Goal: Use online tool/utility: Utilize a website feature to perform a specific function

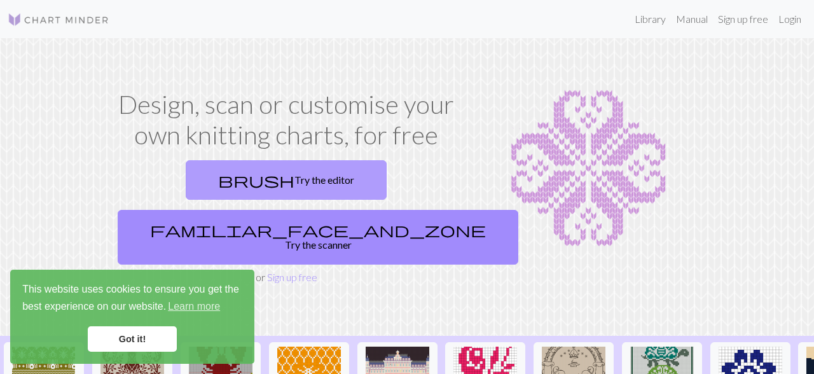
click at [196, 183] on link "brush Try the editor" at bounding box center [286, 179] width 201 height 39
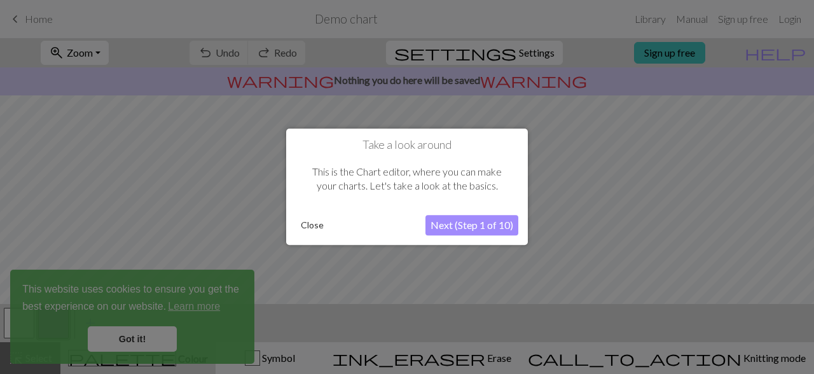
click at [315, 231] on button "Close" at bounding box center [312, 225] width 33 height 19
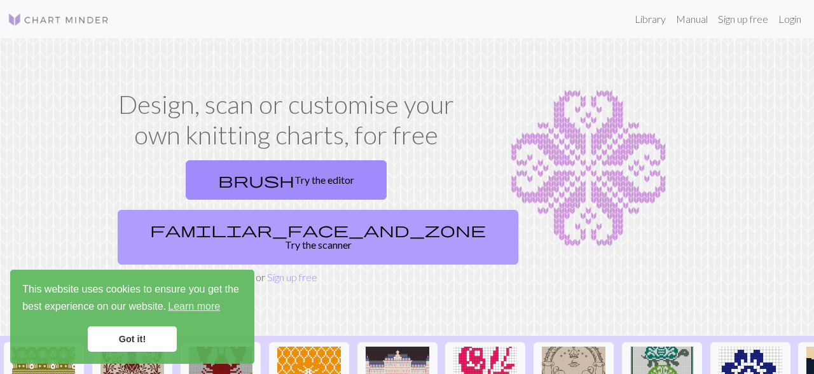
click at [371, 210] on link "familiar_face_and_zone Try the scanner" at bounding box center [318, 237] width 400 height 55
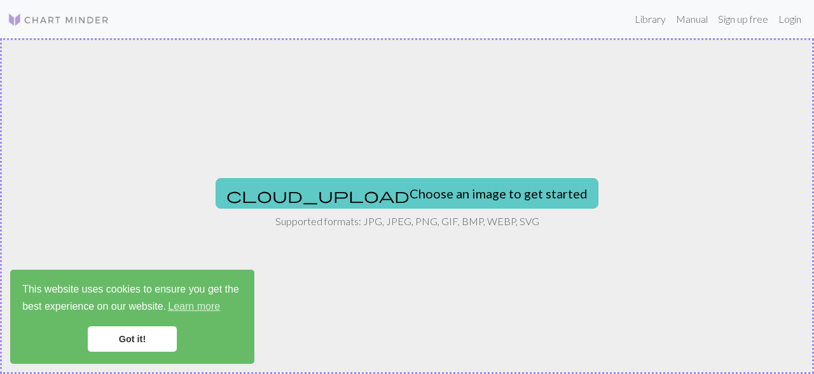
click at [427, 195] on button "cloud_upload Choose an image to get started" at bounding box center [406, 193] width 383 height 31
type input "C:\fakepath\[PERSON_NAME]-k-banana-color.jpg"
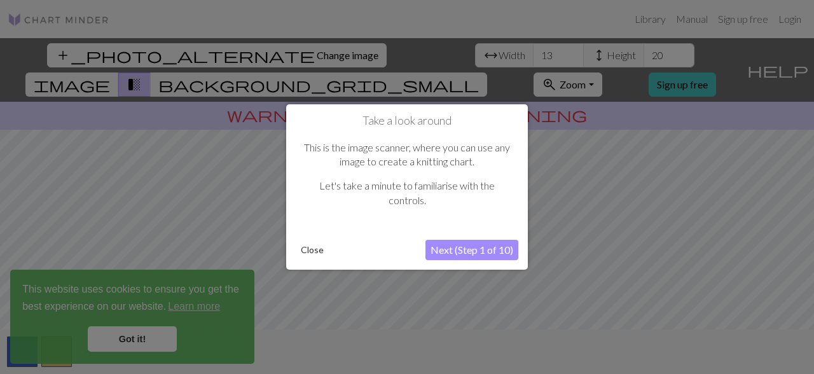
click at [454, 248] on button "Next (Step 1 of 10)" at bounding box center [471, 250] width 93 height 20
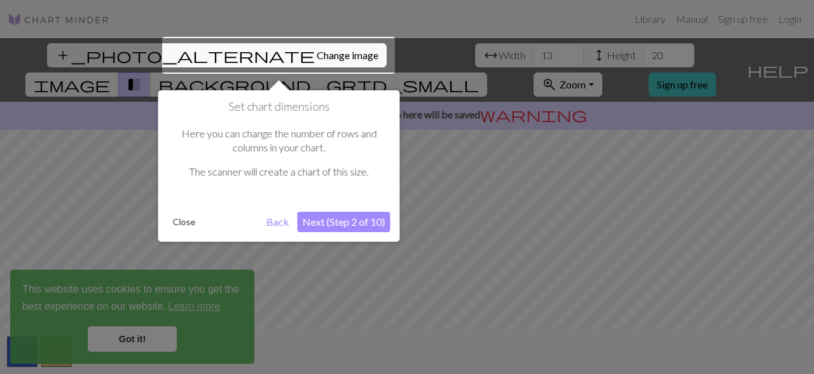
click at [343, 224] on button "Next (Step 2 of 10)" at bounding box center [343, 222] width 93 height 20
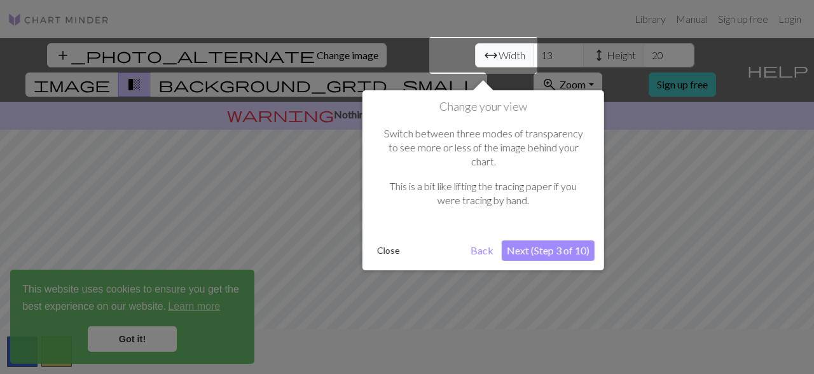
click at [477, 240] on button "Back" at bounding box center [481, 250] width 33 height 20
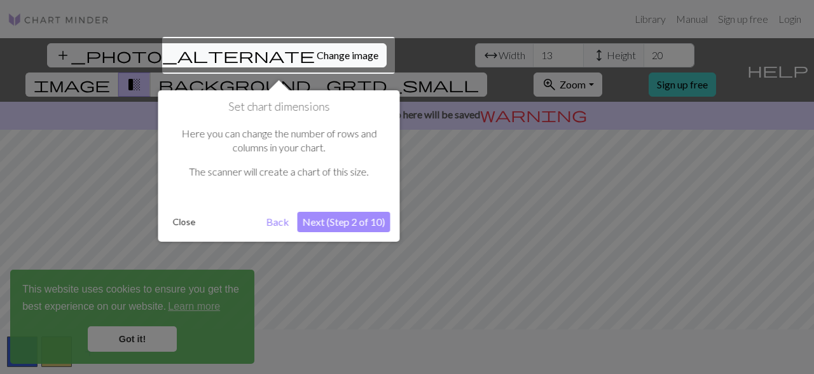
click at [273, 219] on button "Back" at bounding box center [277, 222] width 33 height 20
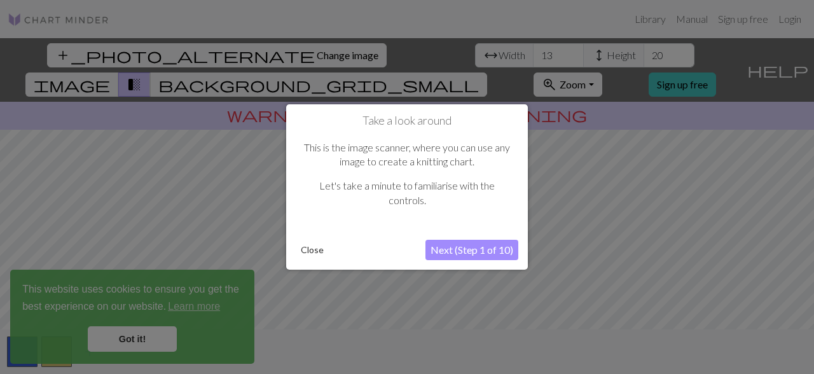
click at [468, 247] on button "Next (Step 1 of 10)" at bounding box center [471, 250] width 93 height 20
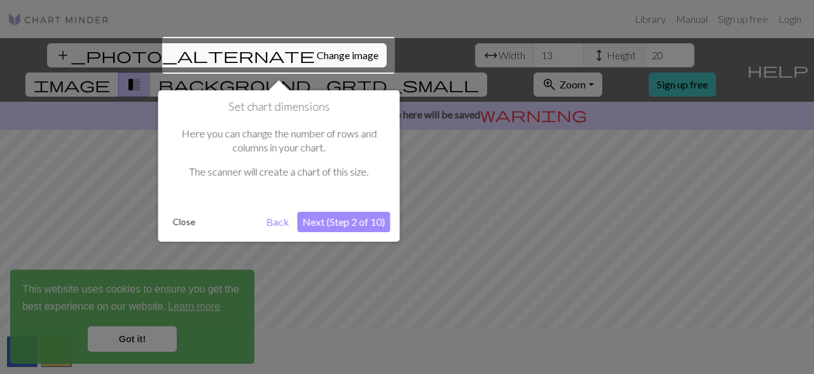
click at [346, 217] on button "Next (Step 2 of 10)" at bounding box center [343, 222] width 93 height 20
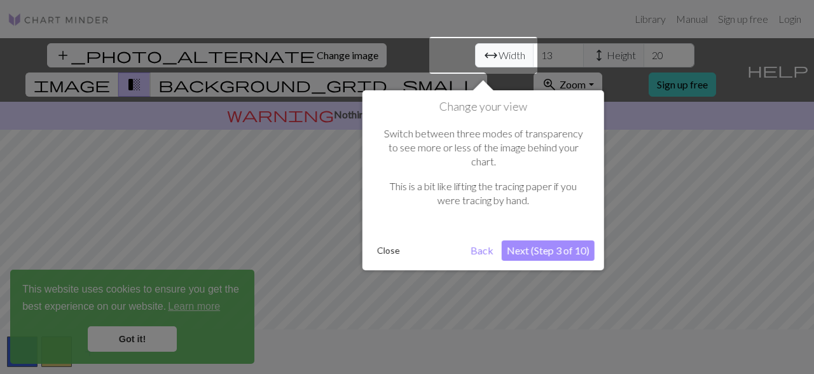
click at [520, 55] on div at bounding box center [483, 55] width 108 height 37
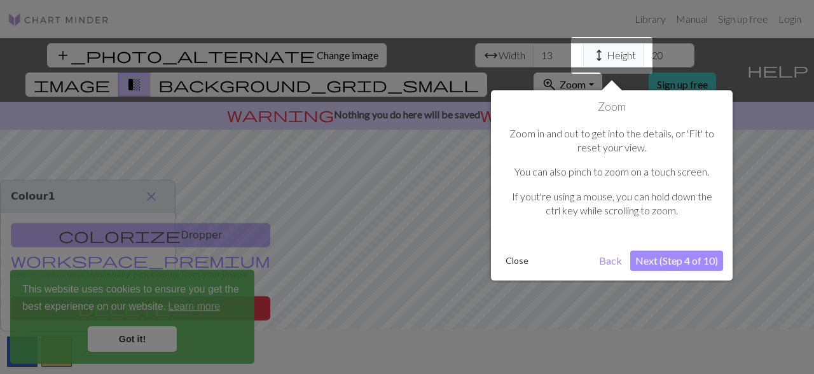
click at [608, 55] on div at bounding box center [611, 55] width 81 height 37
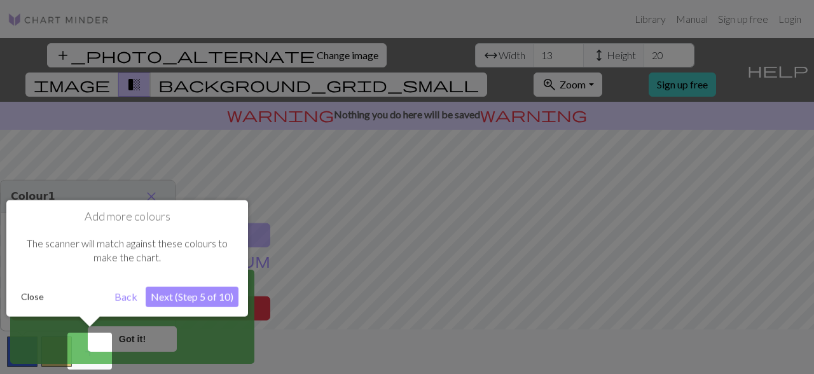
click at [189, 294] on button "Next (Step 5 of 10)" at bounding box center [192, 297] width 93 height 20
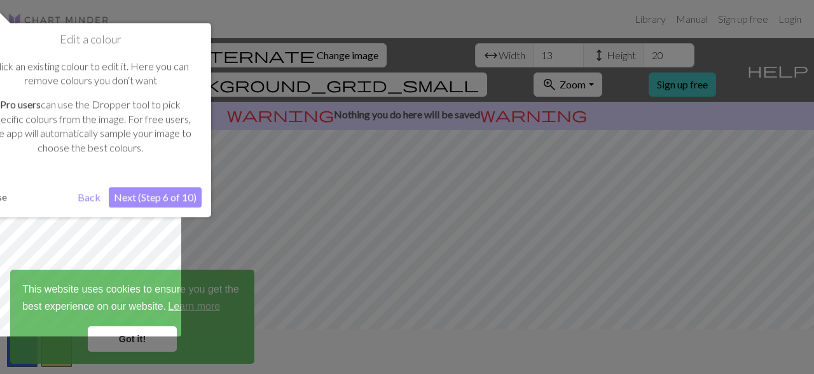
click at [174, 196] on button "Next (Step 6 of 10)" at bounding box center [155, 197] width 93 height 20
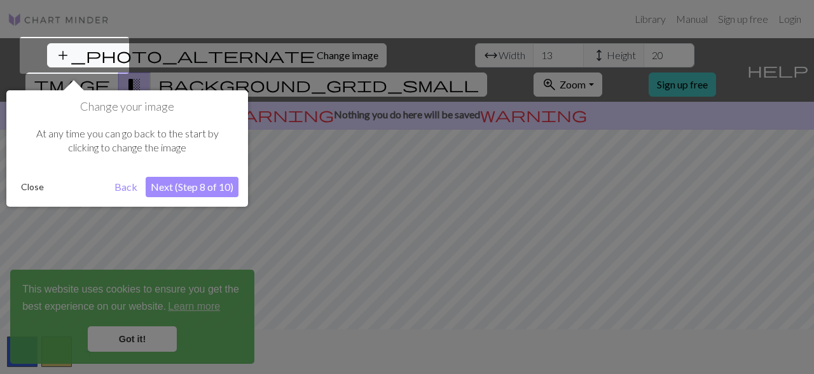
click at [196, 185] on button "Next (Step 8 of 10)" at bounding box center [192, 187] width 93 height 20
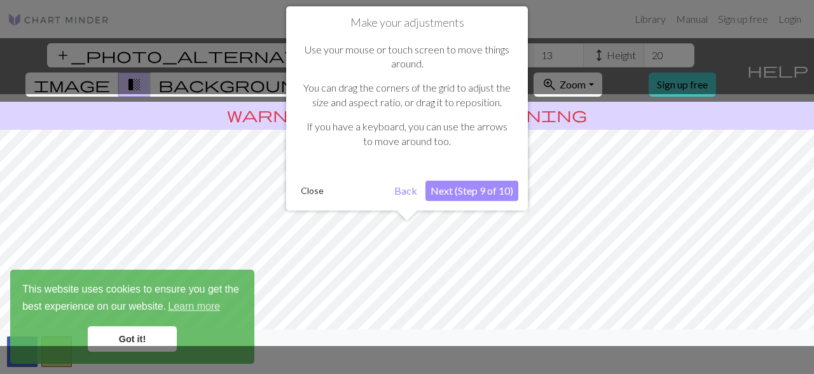
click at [686, 244] on div at bounding box center [407, 220] width 826 height 252
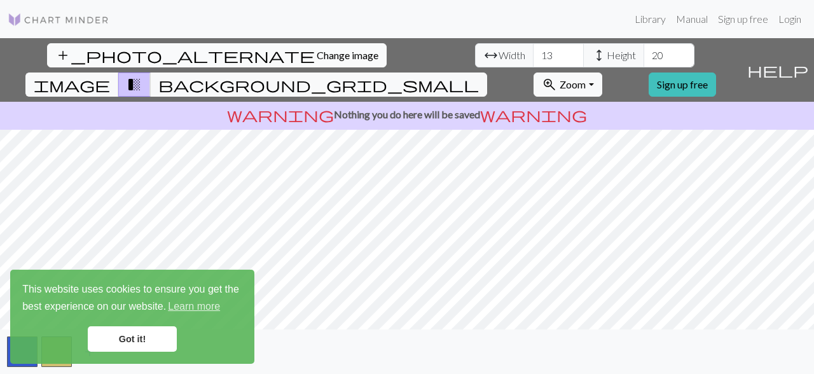
click at [317, 53] on span "Change image" at bounding box center [348, 55] width 62 height 12
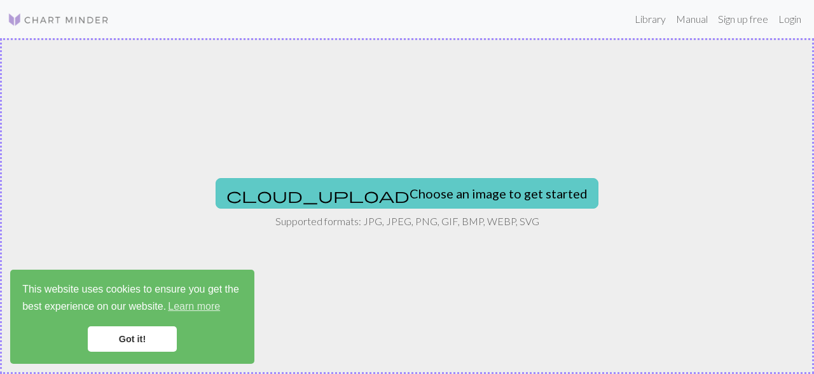
click at [405, 193] on button "cloud_upload Choose an image to get started" at bounding box center [406, 193] width 383 height 31
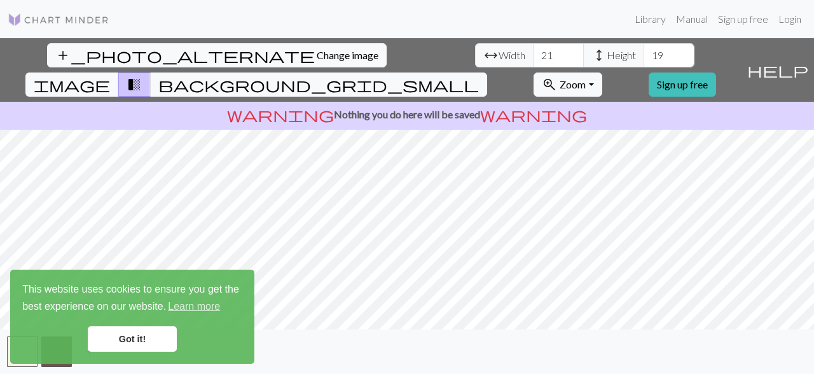
click at [533, 52] on input "21" at bounding box center [558, 55] width 51 height 24
click at [533, 52] on input "26" at bounding box center [558, 55] width 51 height 24
type input "27"
click at [533, 52] on input "27" at bounding box center [558, 55] width 51 height 24
click at [643, 54] on input "20" at bounding box center [668, 55] width 51 height 24
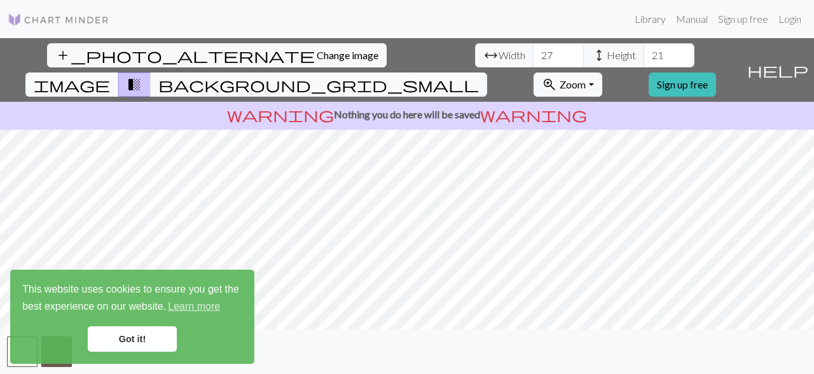
click at [643, 54] on input "21" at bounding box center [668, 55] width 51 height 24
click at [643, 54] on input "22" at bounding box center [668, 55] width 51 height 24
click at [643, 54] on input "33" at bounding box center [668, 55] width 51 height 24
click at [643, 54] on input "36" at bounding box center [668, 55] width 51 height 24
click at [399, 369] on div "add_photo_alternate Change image arrow_range Width 27 height Height 36 image tr…" at bounding box center [407, 206] width 814 height 336
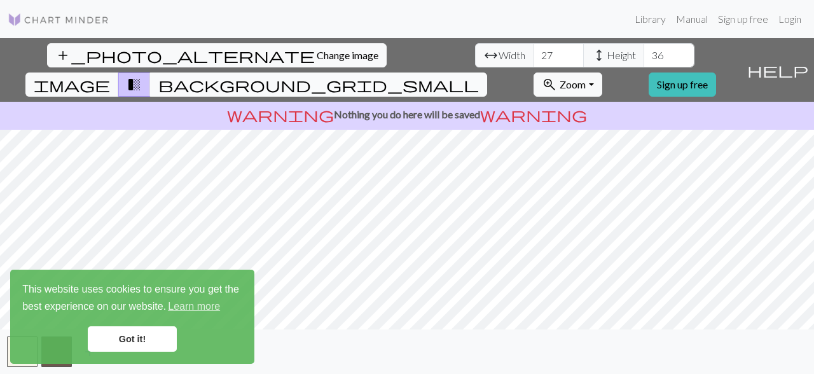
click at [479, 76] on span "background_grid_small" at bounding box center [318, 85] width 320 height 18
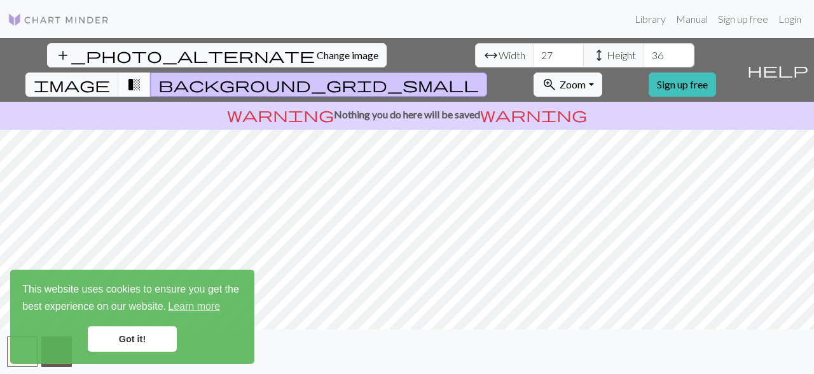
click at [142, 76] on span "transition_fade" at bounding box center [133, 85] width 15 height 18
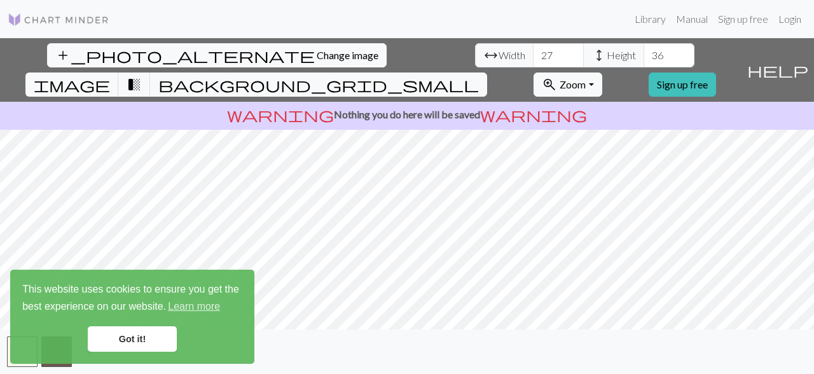
click at [554, 107] on p "warning Nothing you do here will be saved warning" at bounding box center [406, 114] width 803 height 15
click at [487, 72] on button "background_grid_small" at bounding box center [318, 84] width 337 height 24
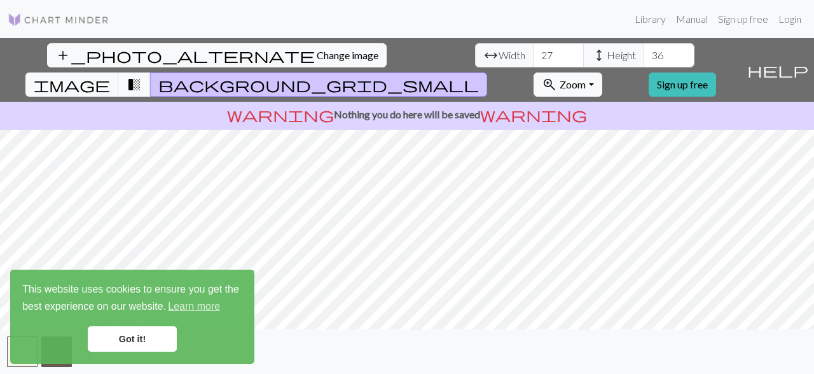
click at [128, 335] on link "Got it!" at bounding box center [132, 338] width 89 height 25
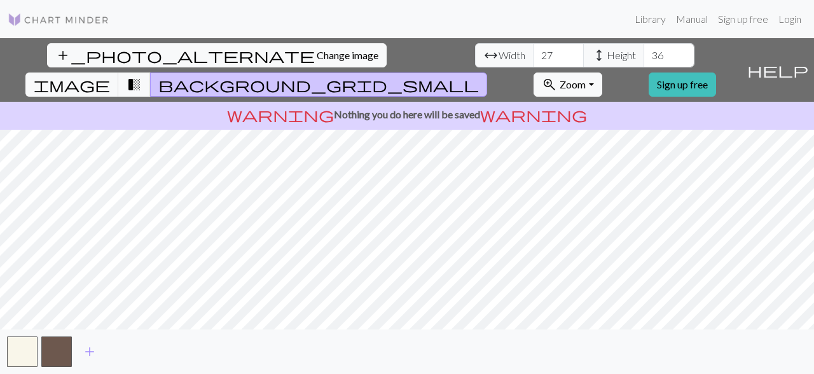
click at [479, 76] on span "background_grid_small" at bounding box center [318, 85] width 320 height 18
click at [142, 76] on span "transition_fade" at bounding box center [133, 85] width 15 height 18
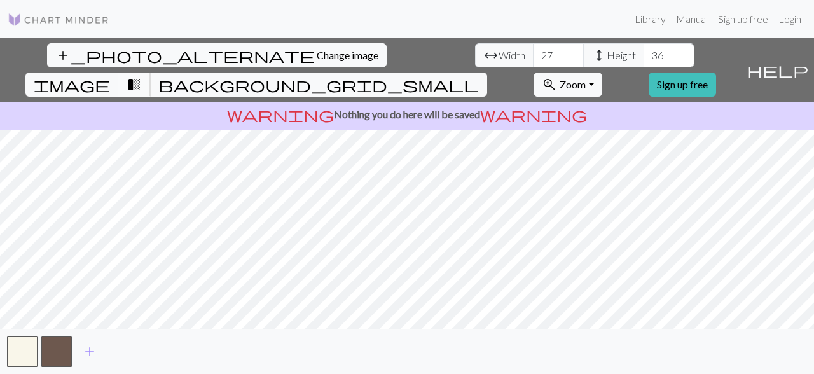
click at [142, 76] on span "transition_fade" at bounding box center [133, 85] width 15 height 18
click at [151, 72] on button "transition_fade" at bounding box center [134, 84] width 32 height 24
click at [142, 76] on span "transition_fade" at bounding box center [133, 85] width 15 height 18
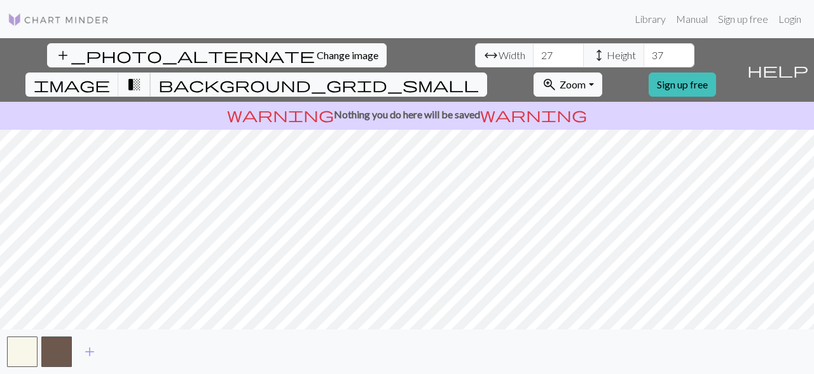
click at [643, 53] on input "37" at bounding box center [668, 55] width 51 height 24
click at [643, 53] on input "38" at bounding box center [668, 55] width 51 height 24
click at [643, 53] on input "39" at bounding box center [668, 55] width 51 height 24
click at [643, 50] on input "40" at bounding box center [668, 55] width 51 height 24
click at [643, 50] on input "41" at bounding box center [668, 55] width 51 height 24
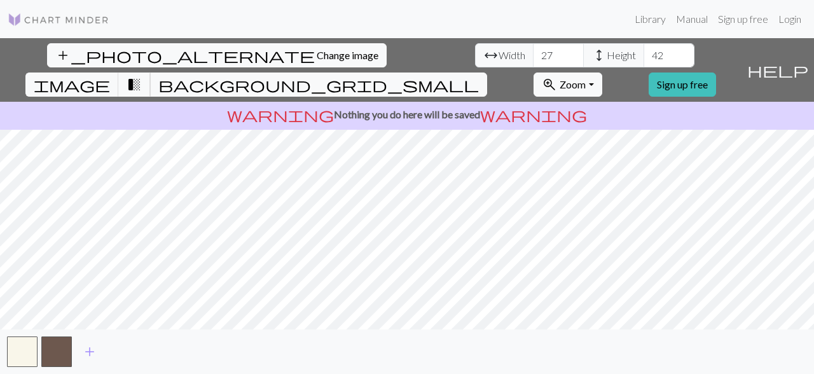
click at [643, 50] on input "42" at bounding box center [668, 55] width 51 height 24
click at [643, 50] on input "43" at bounding box center [668, 55] width 51 height 24
type input "44"
click at [643, 50] on input "44" at bounding box center [668, 55] width 51 height 24
click at [533, 55] on input "28" at bounding box center [558, 55] width 51 height 24
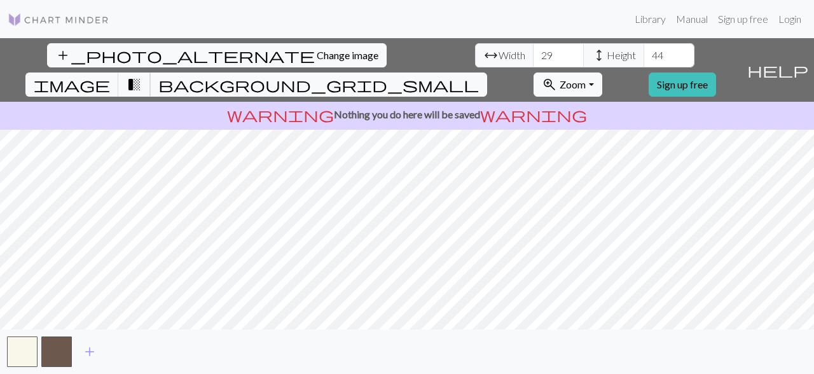
click at [533, 55] on input "29" at bounding box center [558, 55] width 51 height 24
click at [533, 55] on input "30" at bounding box center [558, 55] width 51 height 24
click at [533, 55] on input "31" at bounding box center [558, 55] width 51 height 24
click at [533, 55] on input "32" at bounding box center [558, 55] width 51 height 24
click at [533, 55] on input "33" at bounding box center [558, 55] width 51 height 24
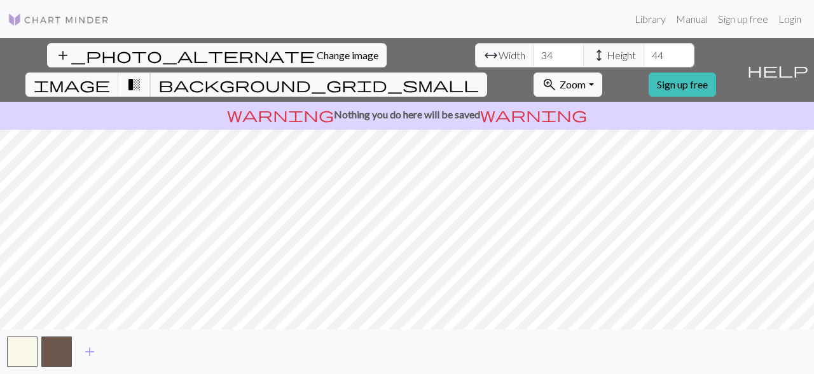
click at [533, 55] on input "34" at bounding box center [558, 55] width 51 height 24
type input "35"
click at [533, 52] on input "35" at bounding box center [558, 55] width 51 height 24
type input "51"
click at [643, 52] on input "51" at bounding box center [668, 55] width 51 height 24
